Goal: Information Seeking & Learning: Learn about a topic

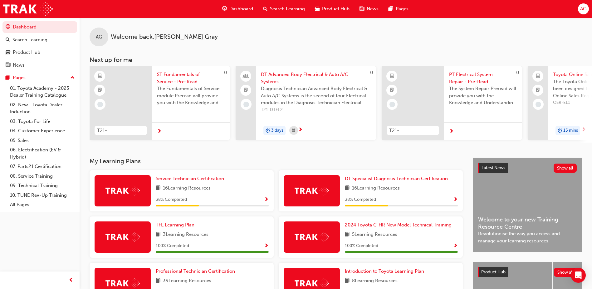
click at [387, 190] on span "16 Learning Resources" at bounding box center [376, 188] width 48 height 8
click at [455, 201] on span "Show Progress" at bounding box center [455, 200] width 5 height 6
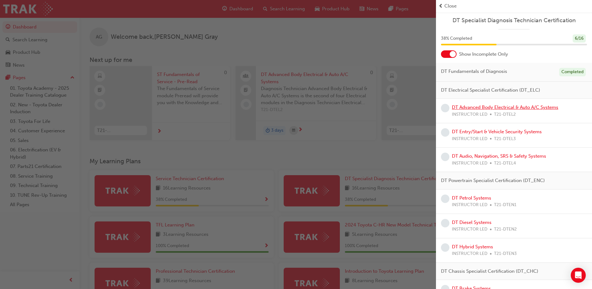
click at [500, 108] on link "DT Advanced Body Electrical & Auto A/C Systems" at bounding box center [505, 107] width 106 height 6
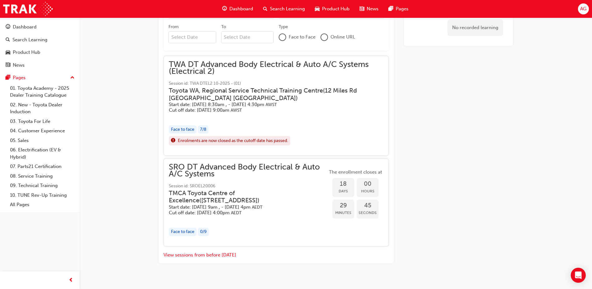
scroll to position [339, 0]
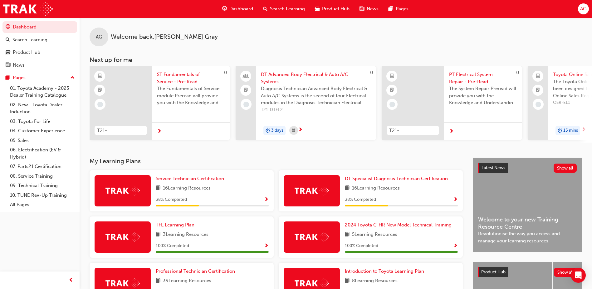
click at [456, 201] on span "Show Progress" at bounding box center [455, 200] width 5 height 6
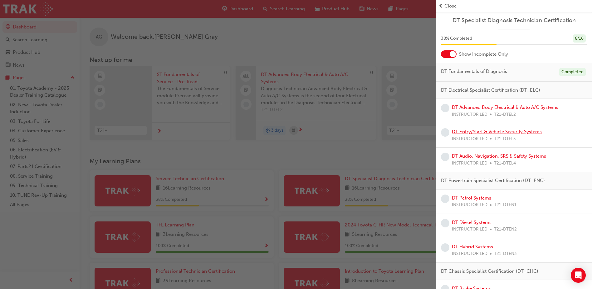
click at [478, 132] on link "DT Entry/Start & Vehicle Security Systems" at bounding box center [497, 132] width 90 height 6
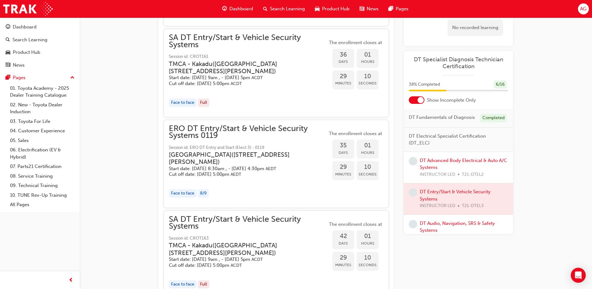
scroll to position [468, 0]
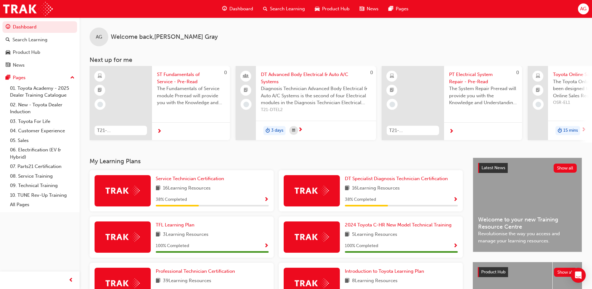
click at [454, 201] on span "Show Progress" at bounding box center [455, 200] width 5 height 6
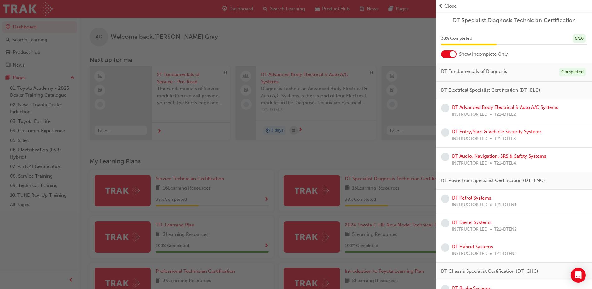
click at [475, 156] on link "DT Audio, Navigation, SRS & Safety Systems" at bounding box center [499, 156] width 94 height 6
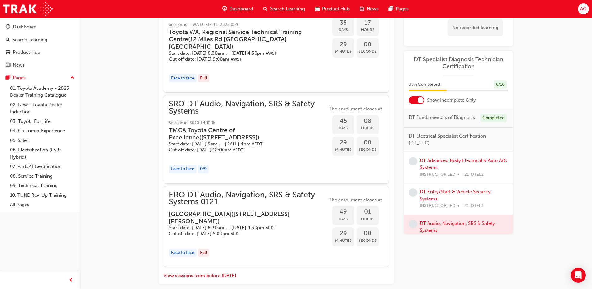
scroll to position [562, 0]
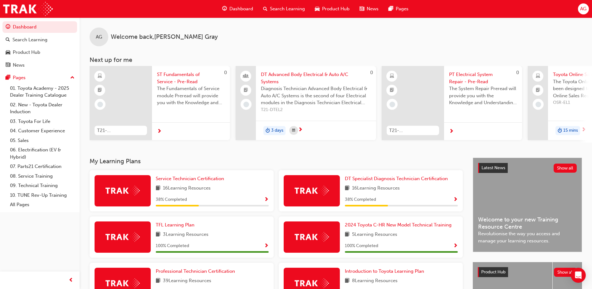
click at [459, 200] on div "DT Specialist Diagnosis Technician Certification 16 Learning Resources 38 % Com…" at bounding box center [371, 190] width 184 height 41
click at [455, 201] on span "Show Progress" at bounding box center [455, 200] width 5 height 6
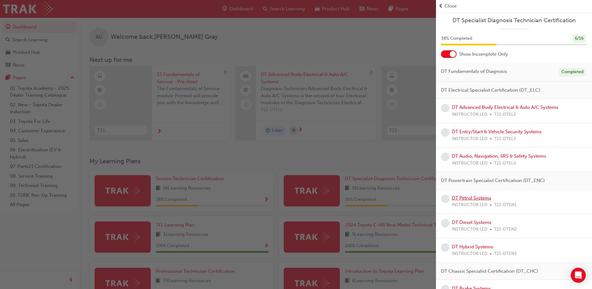
click at [477, 197] on link "DT Petrol Systems" at bounding box center [471, 198] width 39 height 6
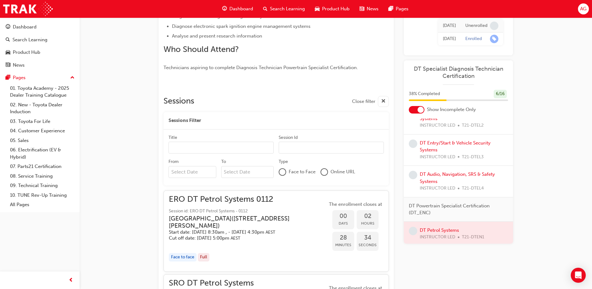
scroll to position [62, 0]
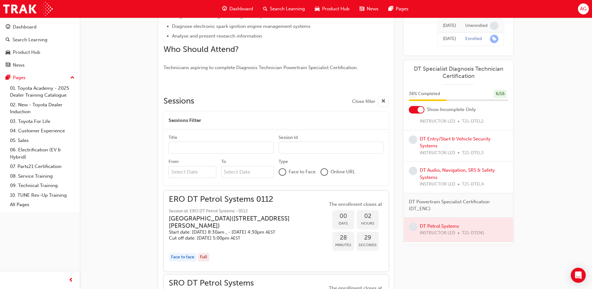
click at [283, 170] on div at bounding box center [282, 172] width 6 height 6
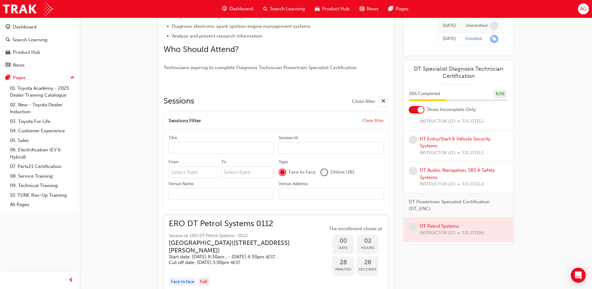
click at [205, 196] on input "Venue Name" at bounding box center [221, 194] width 105 height 12
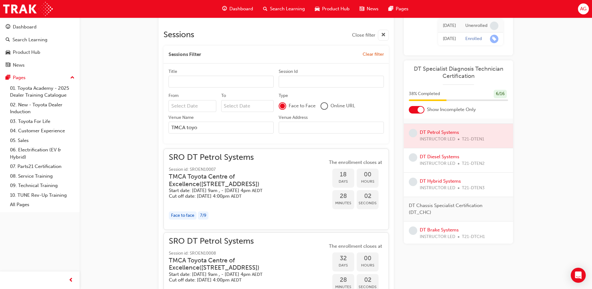
scroll to position [261, 0]
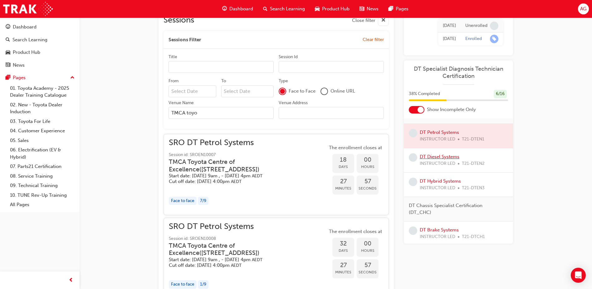
type input "TMCA toyo"
click at [458, 159] on link "DT Diesel Systems" at bounding box center [440, 157] width 40 height 6
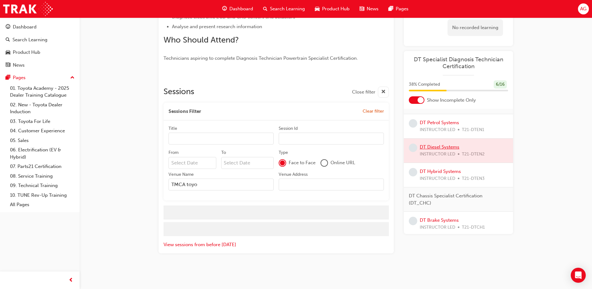
scroll to position [270, 0]
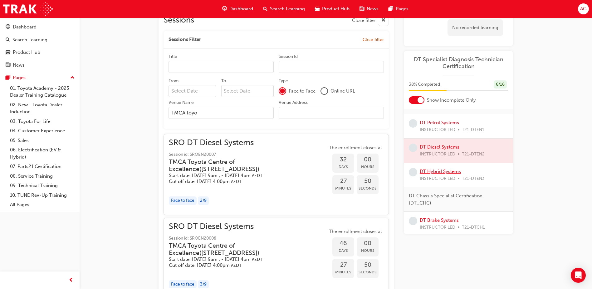
click at [452, 174] on link "DT Hybrid Systems" at bounding box center [440, 171] width 41 height 6
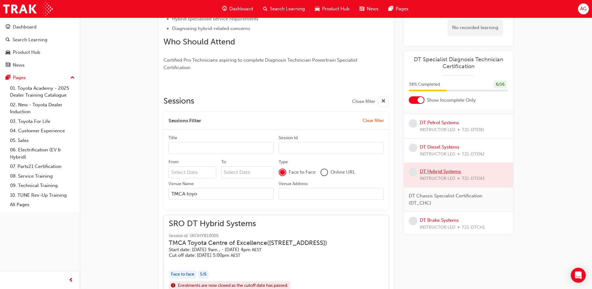
scroll to position [236, 0]
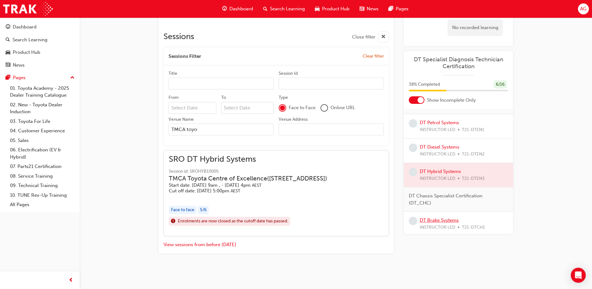
click at [443, 223] on link "DT Brake Systems" at bounding box center [439, 220] width 39 height 6
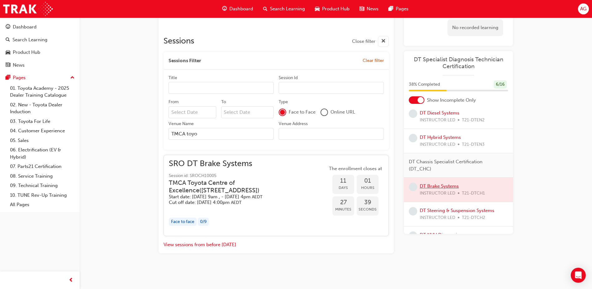
scroll to position [219, 0]
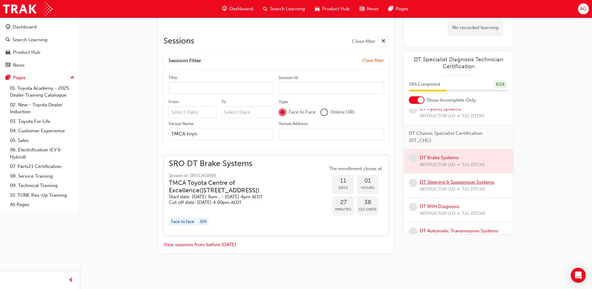
click at [437, 185] on link "DT Steering & Suspension Systems" at bounding box center [457, 182] width 75 height 6
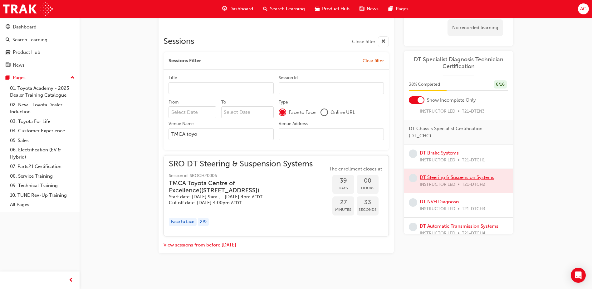
scroll to position [237, 0]
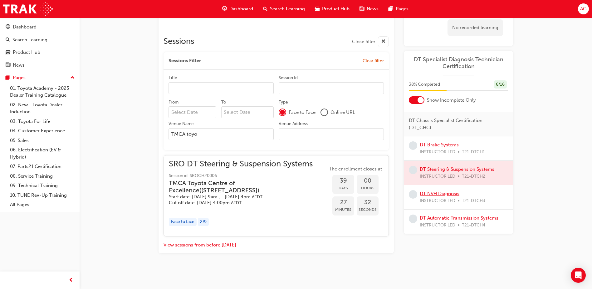
click at [447, 193] on link "DT NVH Diagnosis" at bounding box center [440, 193] width 40 height 6
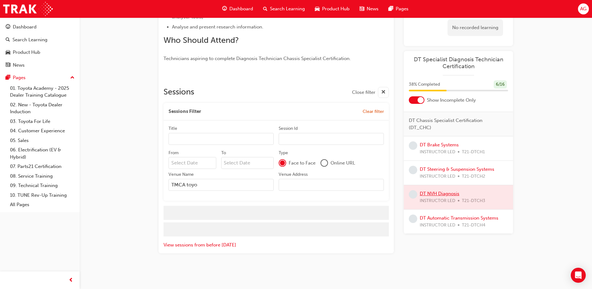
scroll to position [222, 0]
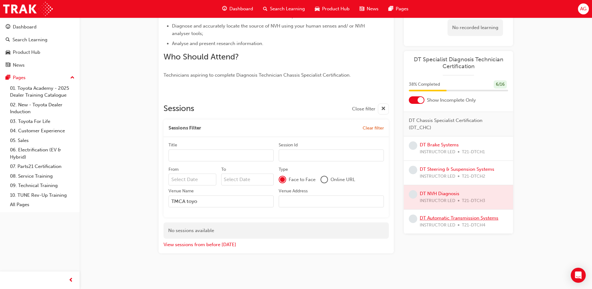
click at [431, 217] on link "DT Automatic Transmission Systems" at bounding box center [459, 218] width 79 height 6
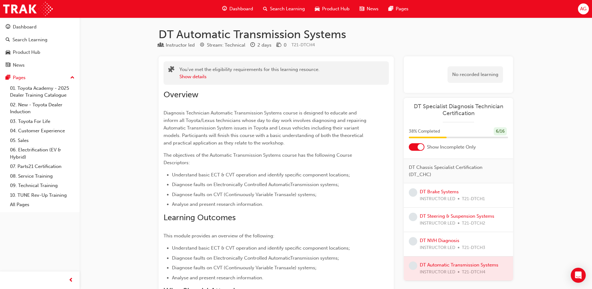
click at [227, 7] on span "guage-icon" at bounding box center [224, 9] width 5 height 8
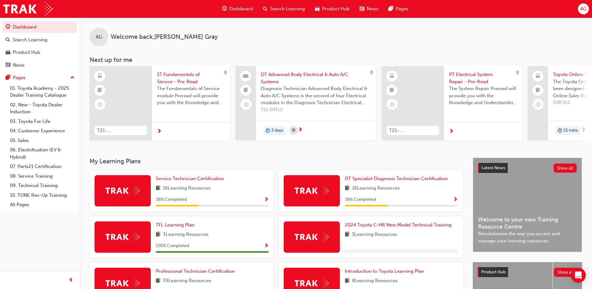
click at [584, 8] on span "AG" at bounding box center [583, 8] width 6 height 7
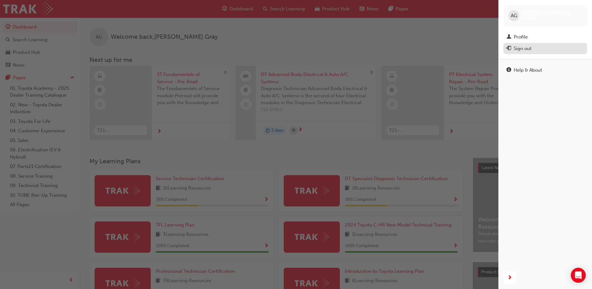
click at [525, 49] on div "Sign out" at bounding box center [523, 48] width 18 height 7
